Goal: Navigation & Orientation: Find specific page/section

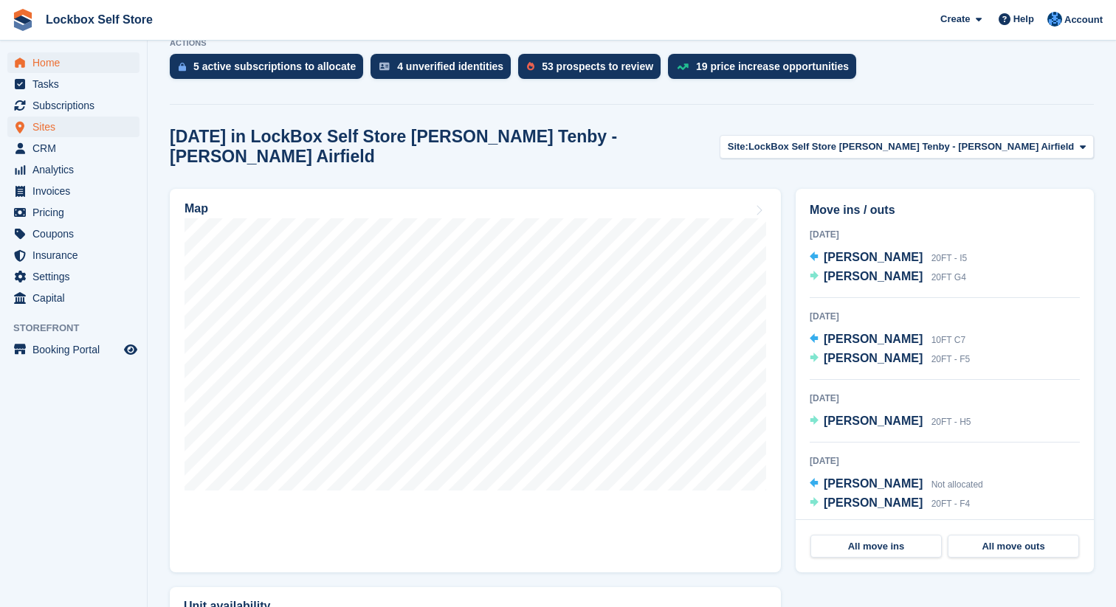
scroll to position [5, 0]
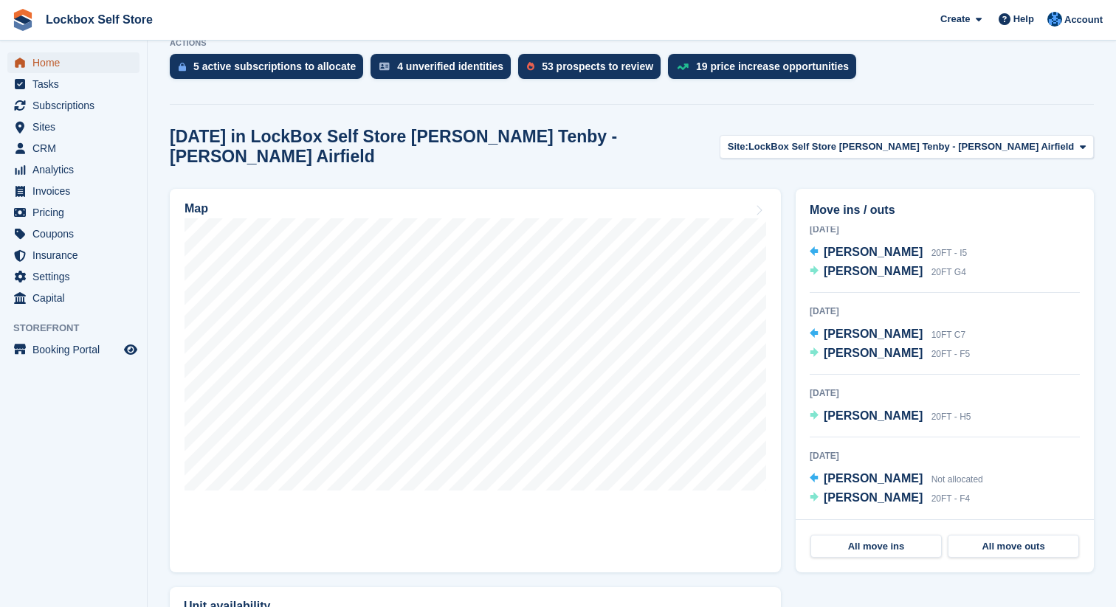
click at [92, 62] on span "Home" at bounding box center [76, 62] width 89 height 21
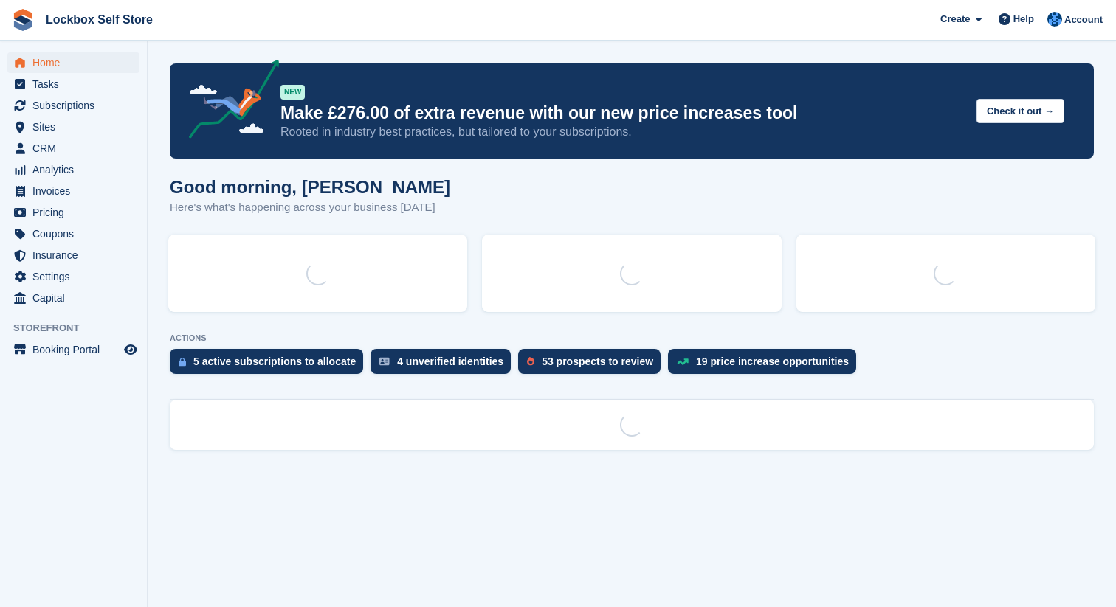
scroll to position [0, 0]
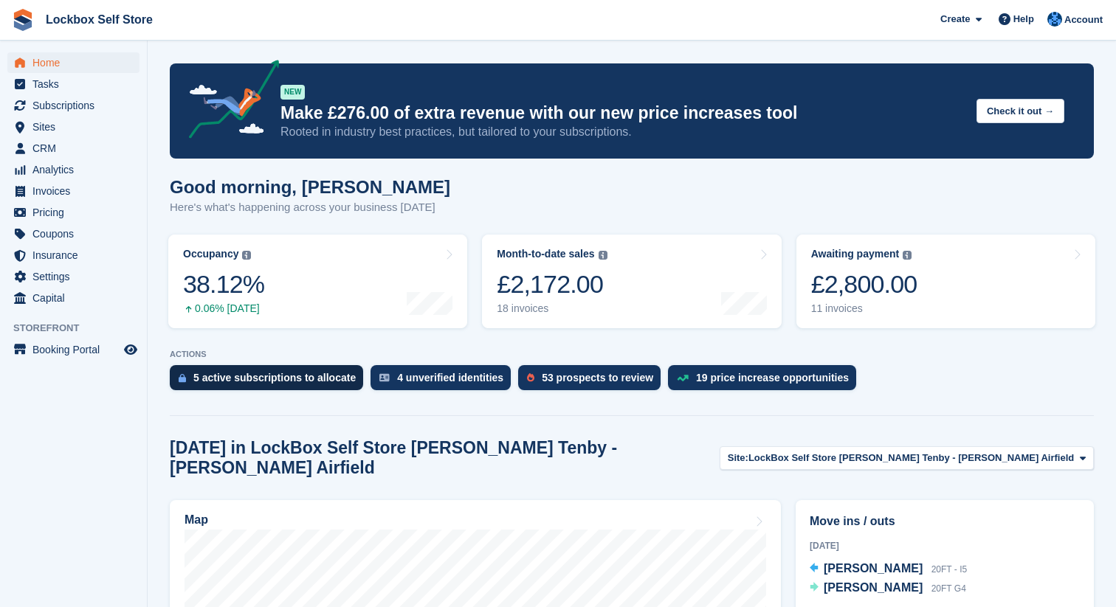
click at [302, 377] on div "5 active subscriptions to allocate" at bounding box center [274, 378] width 162 height 12
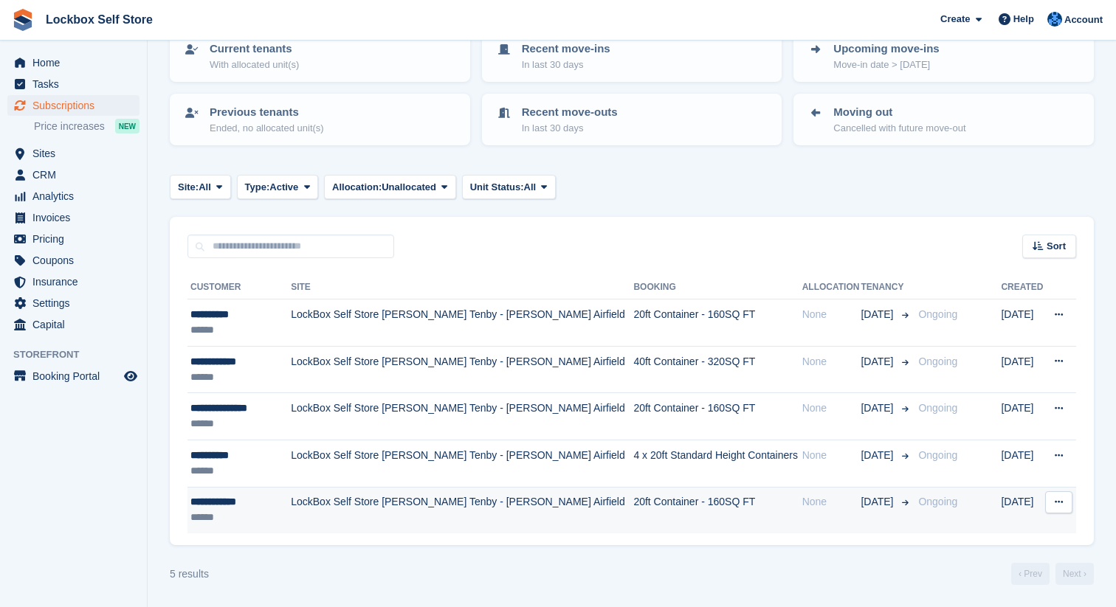
scroll to position [108, 0]
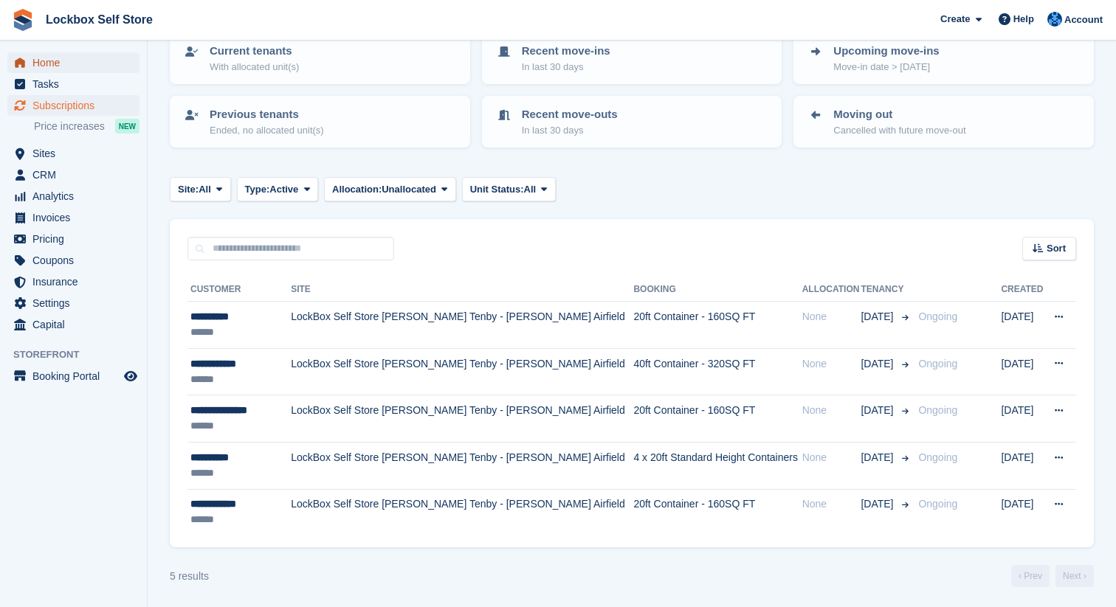
click at [61, 62] on span "Home" at bounding box center [76, 62] width 89 height 21
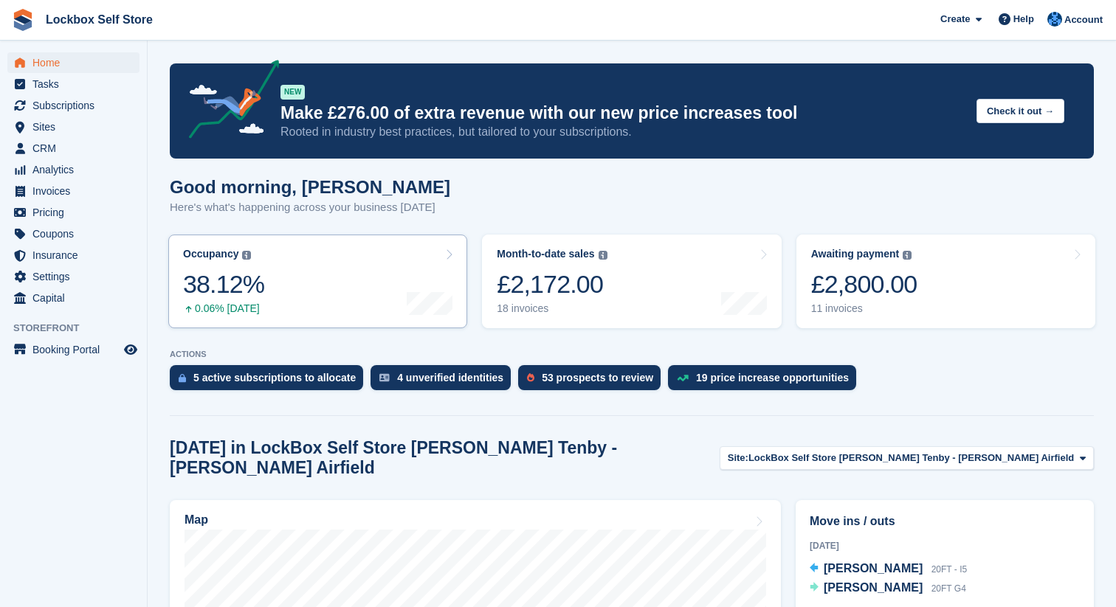
click at [288, 290] on link "Occupancy The percentage of all currently allocated units in terms of area. Inc…" at bounding box center [317, 282] width 299 height 94
